Goal: Check status: Check status

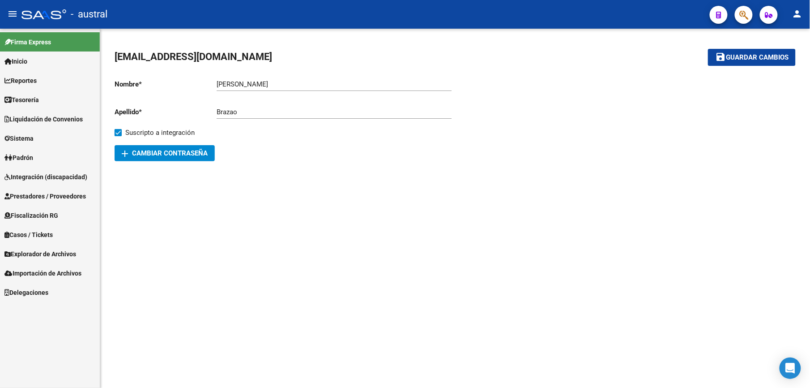
click at [65, 173] on span "Integración (discapacidad)" at bounding box center [45, 177] width 83 height 10
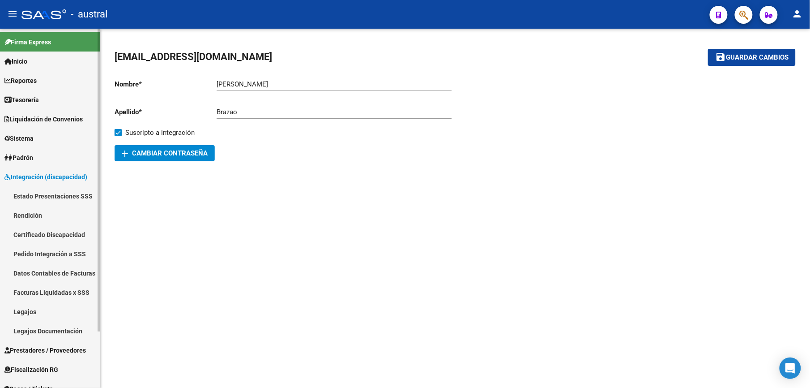
click at [68, 192] on link "Estado Presentaciones SSS" at bounding box center [50, 195] width 100 height 19
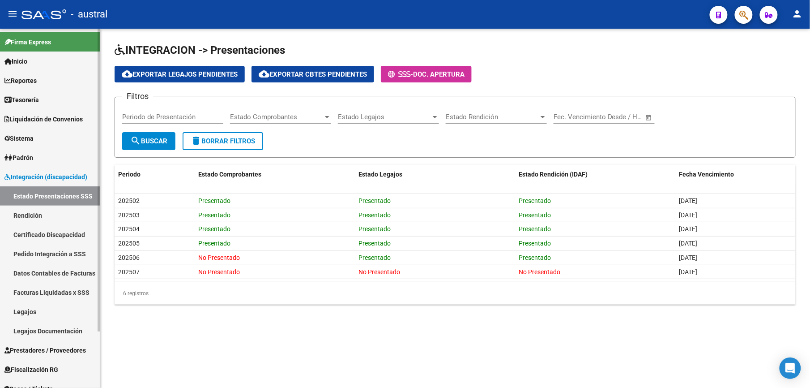
click at [68, 251] on link "Pedido Integración a SSS" at bounding box center [50, 253] width 100 height 19
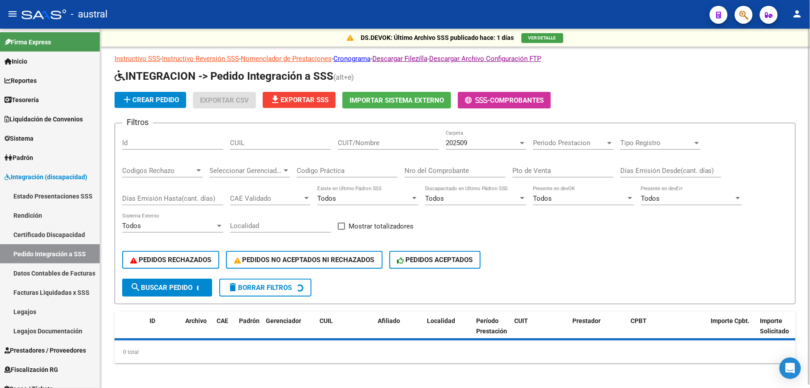
click at [181, 260] on span "PEDIDOS RECHAZADOS" at bounding box center [170, 260] width 81 height 8
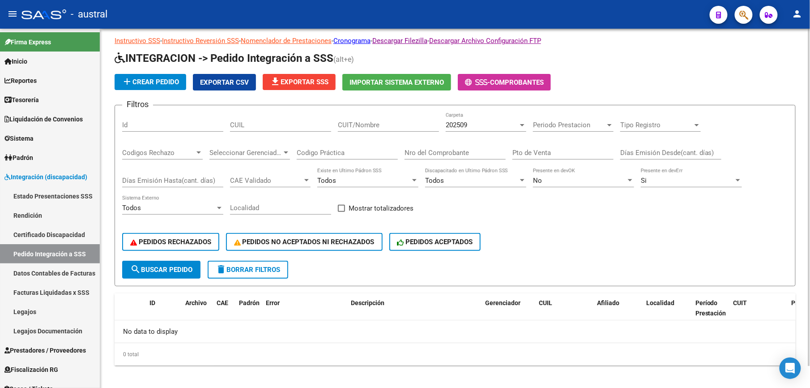
scroll to position [24, 0]
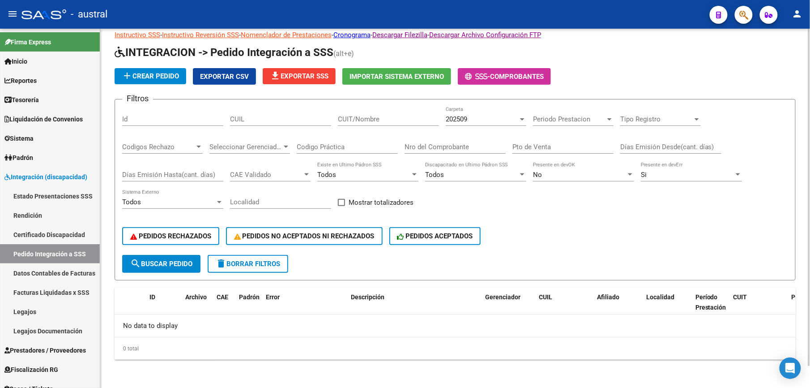
click at [249, 274] on form "Filtros Id CUIL CUIT/Nombre 202509 Carpeta Periodo Prestacion Periodo Prestacio…" at bounding box center [455, 189] width 681 height 181
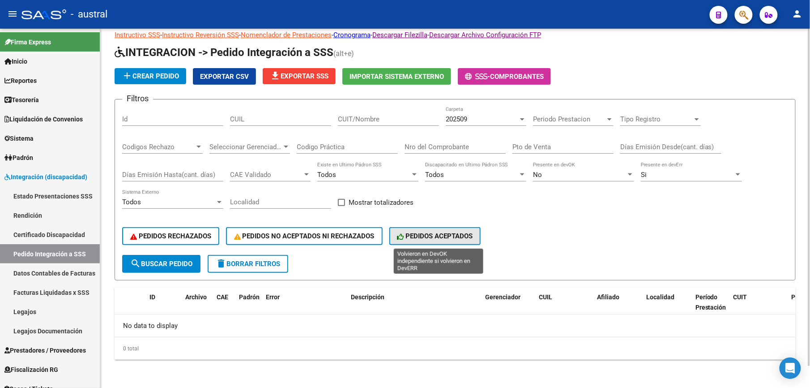
click at [434, 233] on span "PEDIDOS ACEPTADOS" at bounding box center [436, 236] width 76 height 8
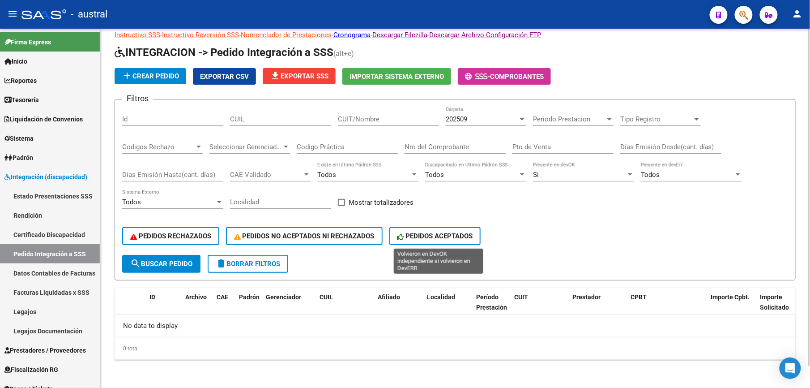
click at [434, 233] on span "PEDIDOS ACEPTADOS" at bounding box center [436, 236] width 76 height 8
click at [260, 267] on span "delete Borrar Filtros" at bounding box center [248, 264] width 64 height 8
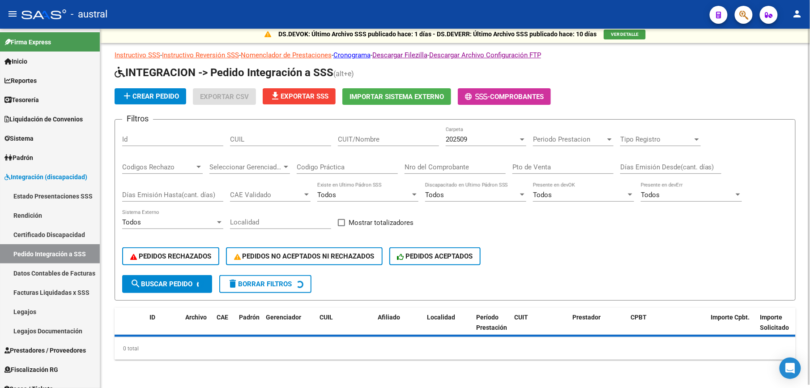
click at [458, 137] on span "202509" at bounding box center [456, 139] width 21 height 8
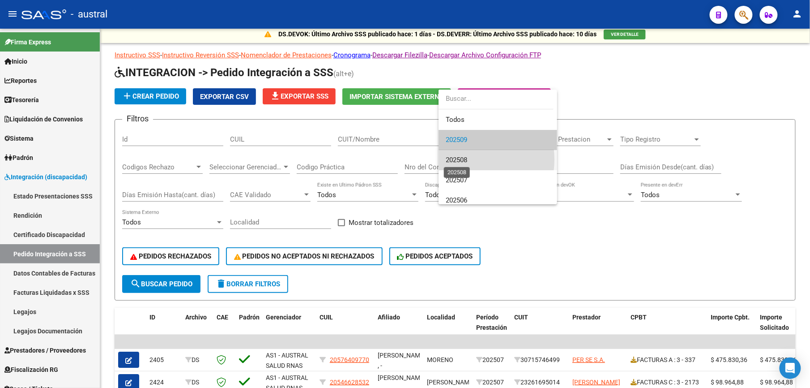
click at [466, 159] on span "202508" at bounding box center [456, 160] width 21 height 8
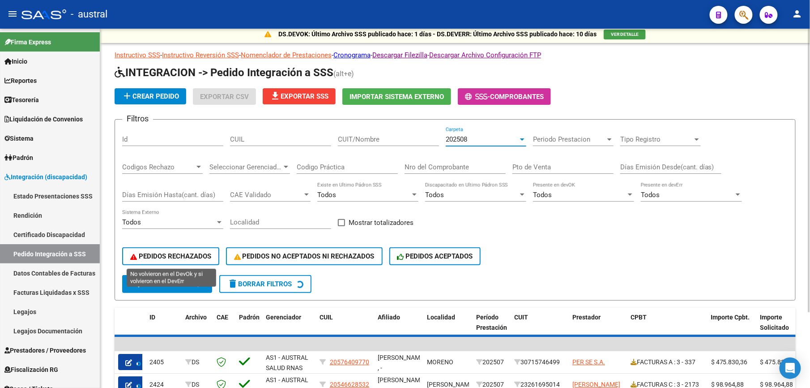
click at [199, 253] on span "PEDIDOS RECHAZADOS" at bounding box center [170, 256] width 81 height 8
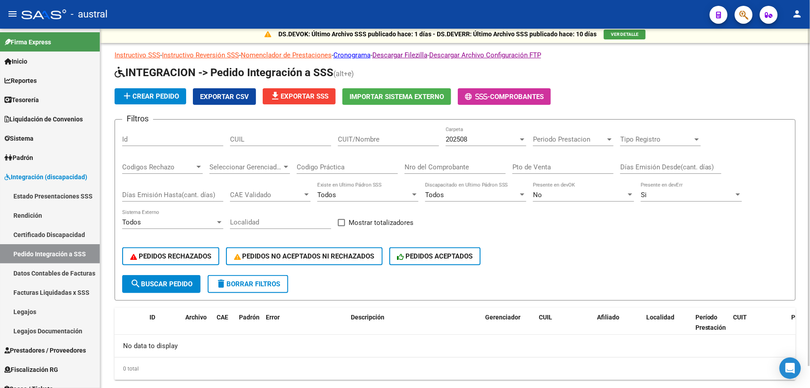
scroll to position [24, 0]
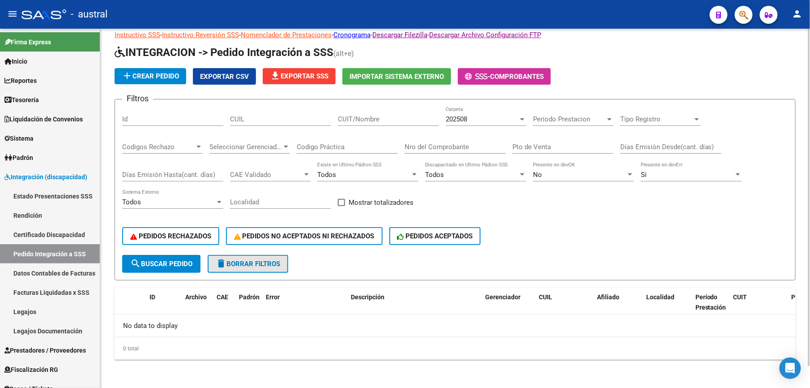
click at [278, 268] on button "delete Borrar Filtros" at bounding box center [248, 264] width 81 height 18
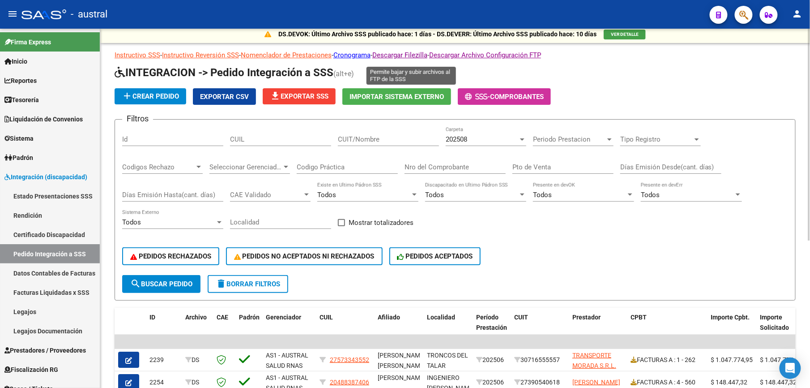
scroll to position [0, 0]
